Goal: Information Seeking & Learning: Check status

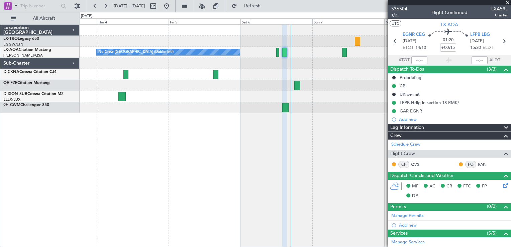
type input "14:10"
type input "15:30"
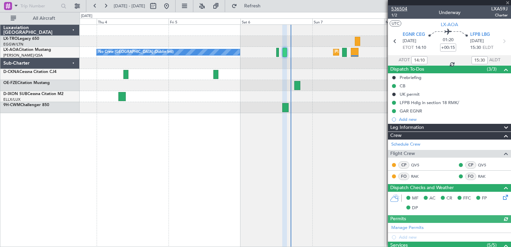
click at [397, 8] on span "536504" at bounding box center [399, 8] width 16 height 7
click at [508, 1] on div at bounding box center [449, 2] width 123 height 5
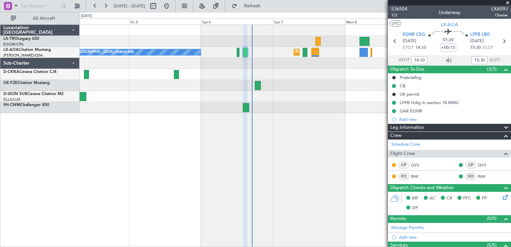
click at [291, 106] on div at bounding box center [295, 107] width 431 height 11
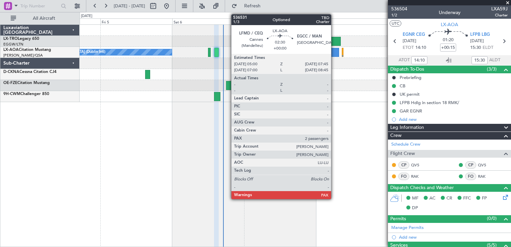
type input "15:10"
type input "17:30"
type input "14:10"
type input "15:30"
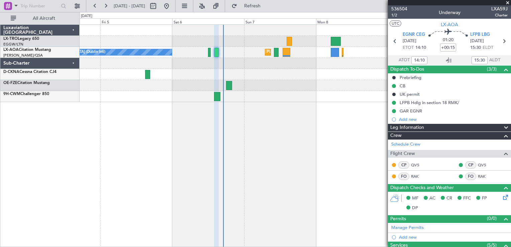
click at [507, 3] on span at bounding box center [507, 3] width 7 height 6
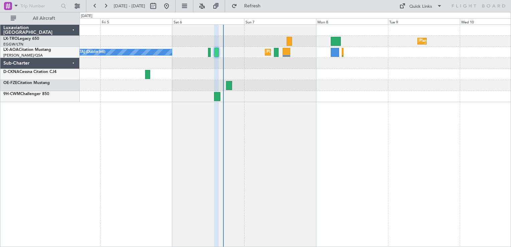
type input "0"
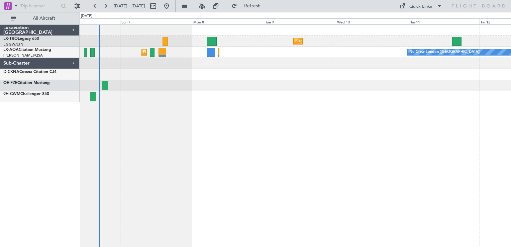
click at [282, 136] on div "Planned Maint Dusseldorf Planned Maint [GEOGRAPHIC_DATA] ([GEOGRAPHIC_DATA]) No…" at bounding box center [295, 135] width 431 height 222
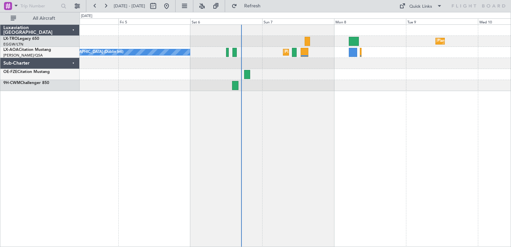
click at [323, 132] on div "Planned Maint Dusseldorf Planned Maint [GEOGRAPHIC_DATA] ([GEOGRAPHIC_DATA]) No…" at bounding box center [295, 135] width 431 height 222
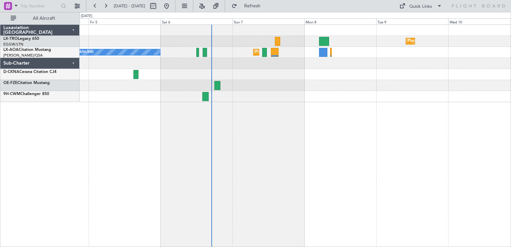
click at [267, 89] on div at bounding box center [295, 85] width 431 height 11
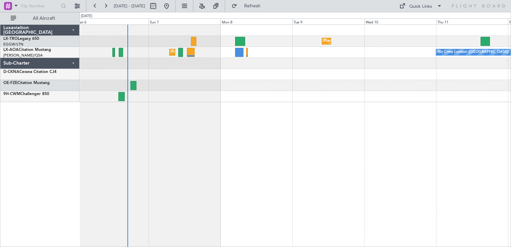
click at [284, 83] on div at bounding box center [295, 85] width 431 height 11
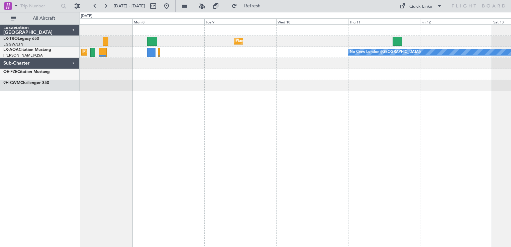
click at [332, 121] on div "Planned Maint Dusseldorf Planned Maint [GEOGRAPHIC_DATA] ([GEOGRAPHIC_DATA]) No…" at bounding box center [295, 135] width 431 height 222
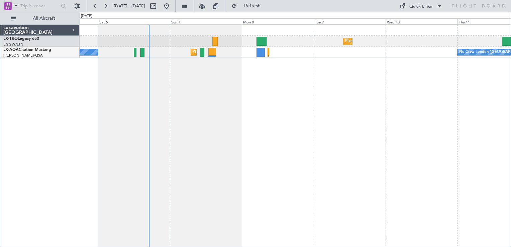
click at [373, 118] on div "Planned Maint Dusseldorf Planned Maint [GEOGRAPHIC_DATA] ([GEOGRAPHIC_DATA]) No…" at bounding box center [295, 135] width 431 height 222
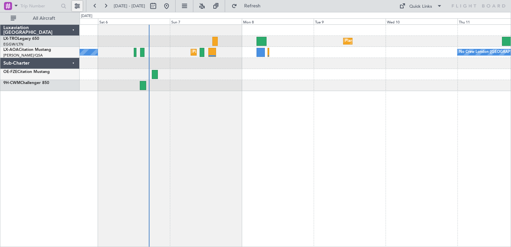
click at [78, 7] on button at bounding box center [77, 6] width 11 height 11
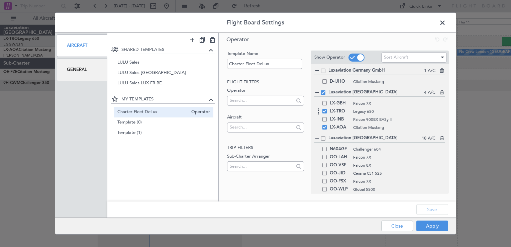
click at [324, 112] on span at bounding box center [324, 111] width 4 height 4
click at [327, 109] on input "checkbox" at bounding box center [327, 109] width 0 height 0
click at [442, 207] on button "Save" at bounding box center [432, 209] width 32 height 11
click at [432, 222] on button "Apply" at bounding box center [432, 225] width 32 height 11
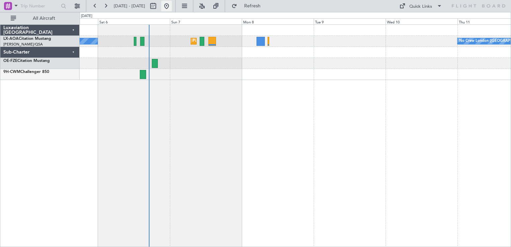
click at [172, 8] on button at bounding box center [166, 6] width 11 height 11
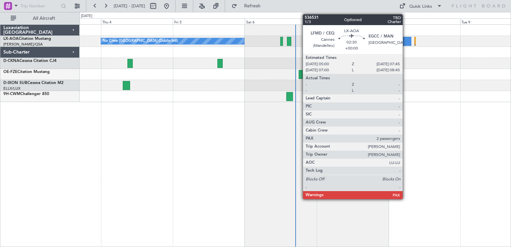
click at [406, 40] on div at bounding box center [407, 41] width 8 height 9
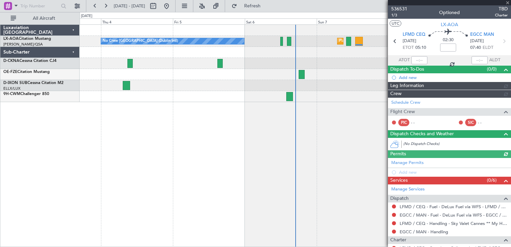
click at [399, 8] on span "536531" at bounding box center [399, 8] width 16 height 7
